Goal: Task Accomplishment & Management: Use online tool/utility

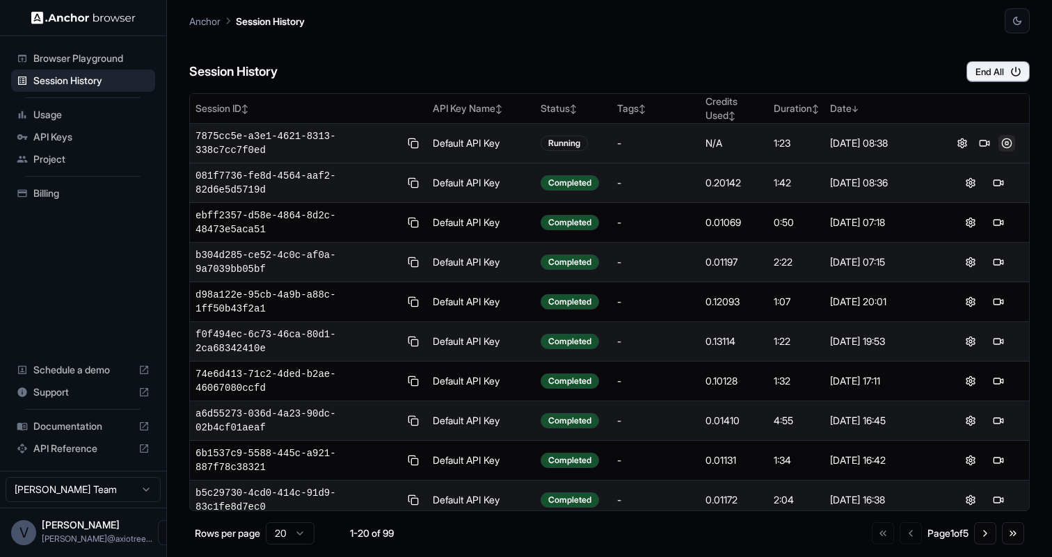
click at [1010, 141] on button at bounding box center [1006, 143] width 17 height 17
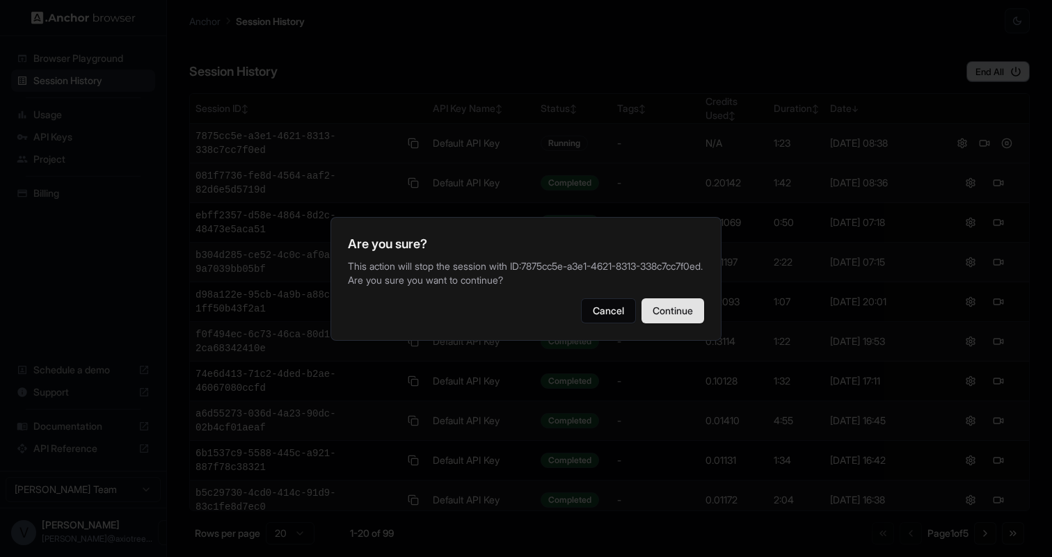
click at [673, 319] on button "Continue" at bounding box center [672, 310] width 63 height 25
